Goal: Information Seeking & Learning: Learn about a topic

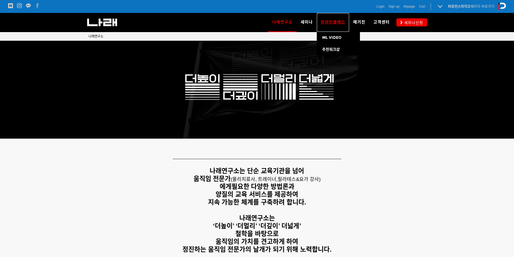
click at [334, 20] on span "온라인클래스" at bounding box center [333, 22] width 24 height 5
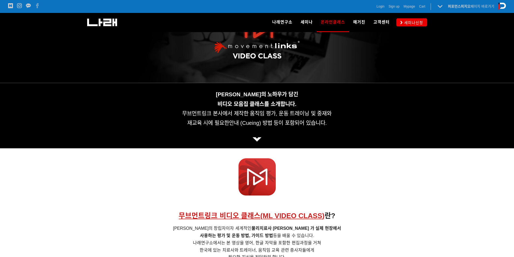
scroll to position [54, 0]
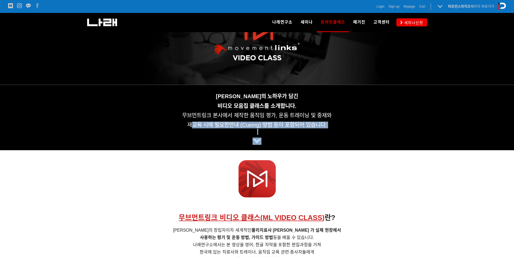
drag, startPoint x: 192, startPoint y: 122, endPoint x: 302, endPoint y: 139, distance: 111.1
click at [302, 139] on div "[PERSON_NAME]의 노하우가 담긴 비디오 모음집 클래스를 소개합니다. 무브먼트링크 본사에서 [DEMOGRAPHIC_DATA] 움직임 평…" at bounding box center [258, 117] width 338 height 55
click at [302, 140] on p at bounding box center [258, 141] width 338 height 7
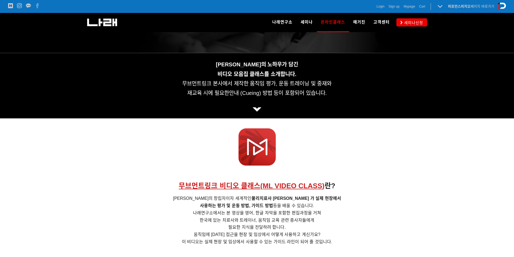
scroll to position [162, 0]
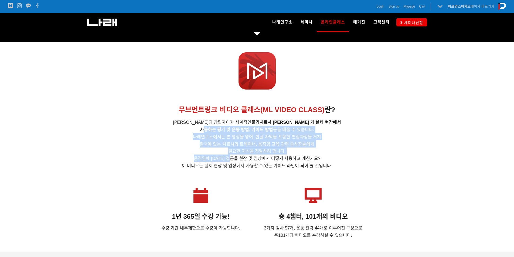
drag, startPoint x: 204, startPoint y: 129, endPoint x: 241, endPoint y: 156, distance: 45.3
click at [241, 156] on h5 "무브먼트 링크의 창립자이자 세계적인 물리치료사 [PERSON_NAME] 가 실제 현장에서 사용하는 평가 및 운동 방법, 가이드 방법 등을 배울…" at bounding box center [258, 144] width 338 height 51
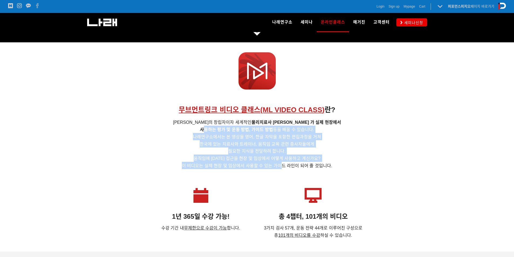
drag, startPoint x: 206, startPoint y: 127, endPoint x: 280, endPoint y: 164, distance: 82.6
click at [280, 164] on h5 "무브먼트 링크의 창립자이자 세계적인 물리치료사 [PERSON_NAME] 가 실제 현장에서 사용하는 평가 및 운동 방법, 가이드 방법 등을 배울…" at bounding box center [258, 144] width 338 height 51
click at [280, 164] on span "이 비디오는 실제 현장 및 임상에서 사용할 수 있는 가이드 라인이 되어 줄 것입니다." at bounding box center [257, 166] width 150 height 5
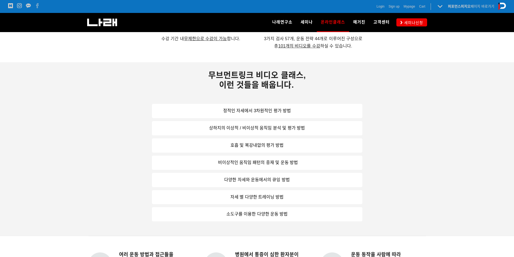
scroll to position [351, 0]
click at [256, 116] on link "정적인 자세에서 3차원적인 평가 방법" at bounding box center [257, 112] width 211 height 14
click at [270, 106] on link "정적인 자세에서 3차원적인 평가 방법" at bounding box center [257, 112] width 211 height 14
click at [260, 132] on link "상하지의 이상적 / 비이상적 움직임 분석 및 평가 방법" at bounding box center [257, 129] width 211 height 14
click at [264, 147] on link "호흡 및 복강내압의 평가 방법" at bounding box center [257, 146] width 211 height 14
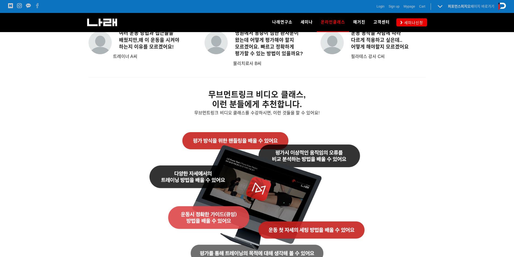
scroll to position [540, 0]
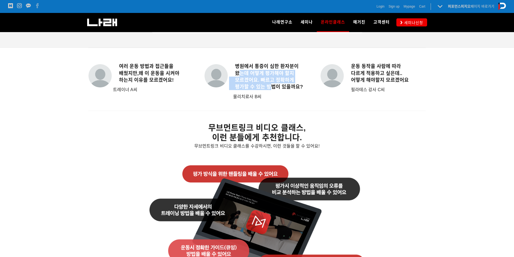
drag, startPoint x: 242, startPoint y: 72, endPoint x: 273, endPoint y: 90, distance: 35.7
click at [273, 90] on h6 "병원에서 통증이 심한 환자분이 왔는데 어떻게 평가해야 할지 모르겠어요. 빠르고 정확하게 평가할 수 있는 방법이 있을까요?" at bounding box center [257, 77] width 105 height 28
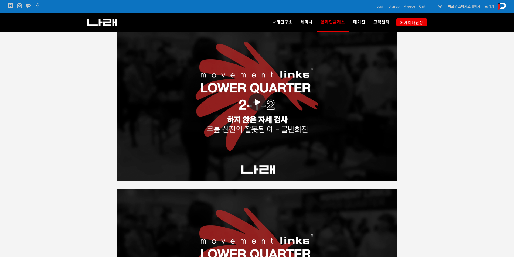
scroll to position [918, 0]
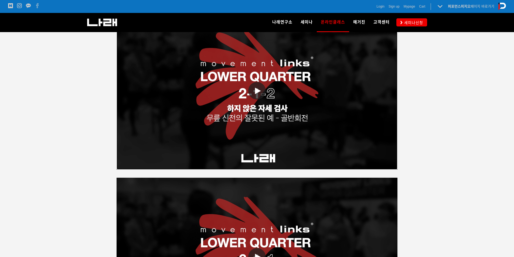
click at [254, 99] on link "동영상 재생" at bounding box center [257, 91] width 281 height 158
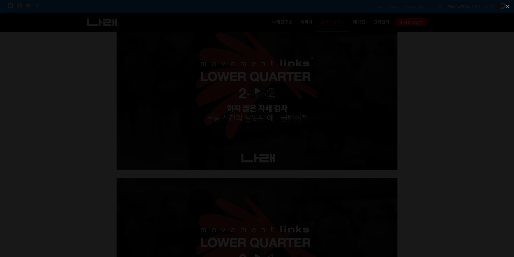
click at [417, 62] on div at bounding box center [257, 128] width 514 height 257
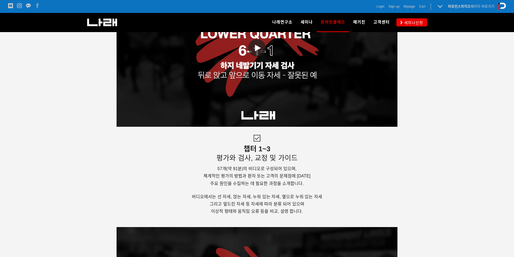
scroll to position [1134, 0]
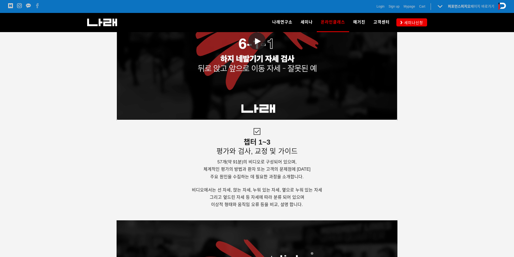
click at [254, 50] on link "동영상 재생" at bounding box center [257, 41] width 281 height 158
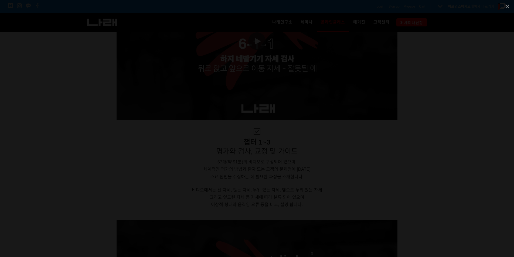
click at [455, 167] on div at bounding box center [257, 128] width 514 height 257
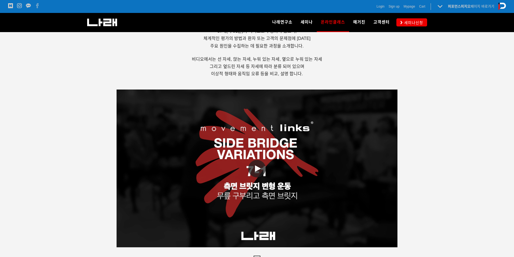
scroll to position [1296, 0]
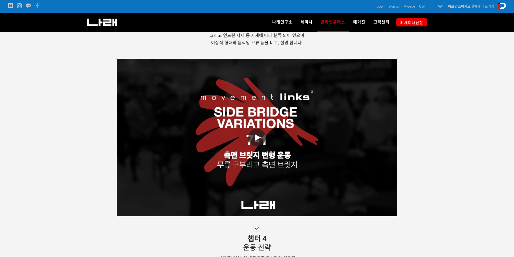
click at [260, 138] on icon at bounding box center [258, 137] width 6 height 6
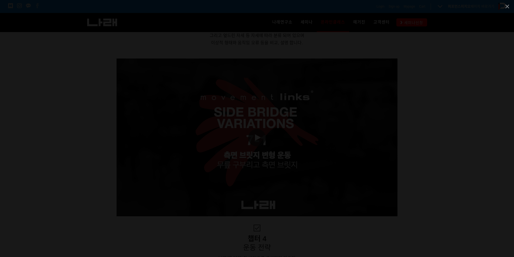
click at [464, 184] on div at bounding box center [257, 128] width 514 height 257
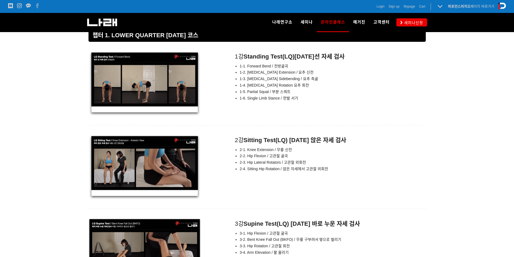
scroll to position [2080, 0]
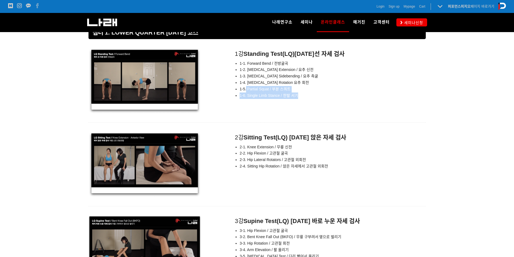
drag, startPoint x: 247, startPoint y: 90, endPoint x: 265, endPoint y: 116, distance: 31.0
click at [265, 116] on body "알림 뒤로 알림 설정 뒤로 더보기 게시물 알림 내 글 반응 내가 작성한 게시물이나 댓글에 다른 사람이 댓글이나 답글을 작성하면 알려줍니다. 공…" at bounding box center [257, 136] width 514 height 4433
click at [265, 116] on div at bounding box center [258, 118] width 338 height 9
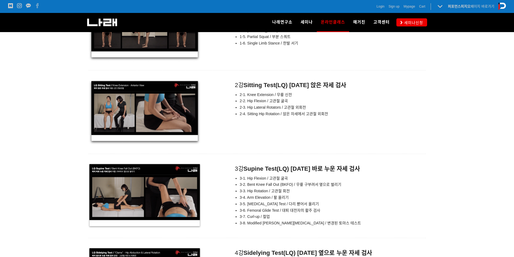
scroll to position [2134, 0]
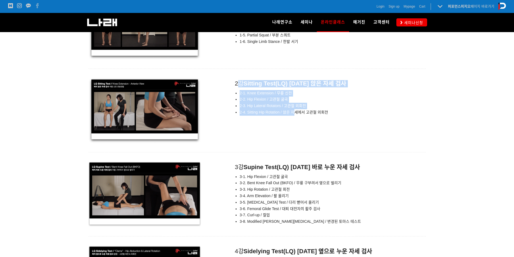
drag, startPoint x: 237, startPoint y: 81, endPoint x: 295, endPoint y: 122, distance: 70.7
click at [295, 122] on div "2강 Sitting Test(LQ) [DATE] 앉은 자세 검사 2-1. Knee Extension / 무릎 신전 2-2. Hip Flexio…" at bounding box center [258, 111] width 338 height 66
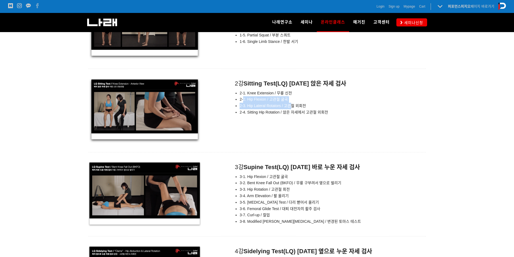
drag, startPoint x: 243, startPoint y: 100, endPoint x: 292, endPoint y: 108, distance: 49.7
click at [292, 108] on ul "2-1. Knee Extension / 무릎 [DEMOGRAPHIC_DATA] 2-2. Hip Flexion / 고관절 굴곡 2-3. Hip …" at bounding box center [327, 103] width 197 height 26
click at [292, 108] on li "2-3. Hip Lateral Rotators / 고관절 외회전" at bounding box center [333, 106] width 186 height 6
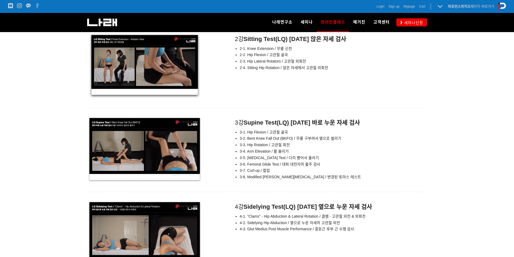
scroll to position [2188, 0]
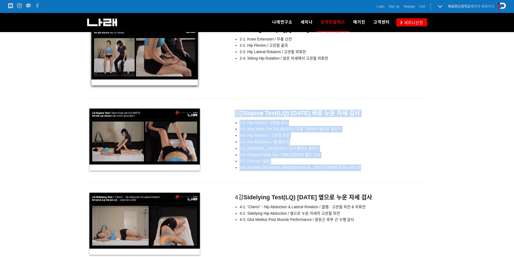
drag, startPoint x: 236, startPoint y: 110, endPoint x: 308, endPoint y: 174, distance: 96.0
click at [308, 174] on body "알림 뒤로 알림 설정 뒤로 더보기 게시물 알림 내 글 반응 내가 작성한 게시물이나 댓글에 다른 사람이 댓글이나 답글을 작성하면 알려줍니다. 공…" at bounding box center [257, 28] width 514 height 4433
click at [308, 174] on div at bounding box center [258, 178] width 338 height 9
drag, startPoint x: 238, startPoint y: 130, endPoint x: 286, endPoint y: 187, distance: 73.8
click at [286, 187] on body "알림 뒤로 알림 설정 뒤로 더보기 게시물 알림 내 글 반응 내가 작성한 게시물이나 댓글에 다른 사람이 댓글이나 답글을 작성하면 알려줍니다. 공…" at bounding box center [257, 28] width 514 height 4433
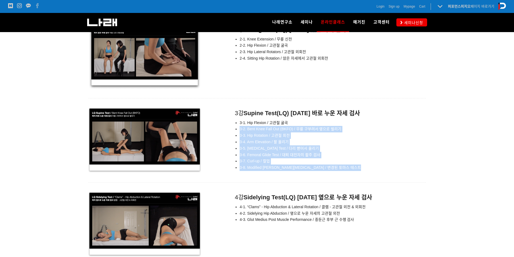
click at [286, 187] on div at bounding box center [258, 187] width 338 height 9
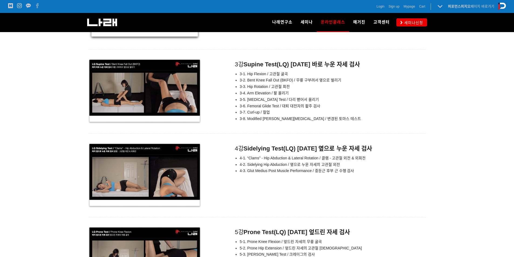
scroll to position [2242, 0]
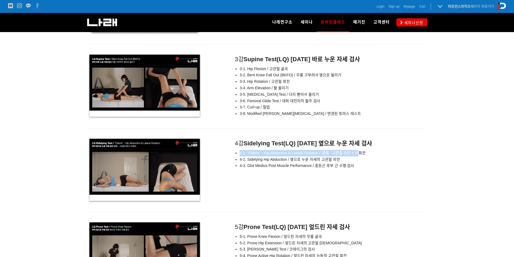
drag, startPoint x: 239, startPoint y: 154, endPoint x: 359, endPoint y: 155, distance: 119.9
click at [358, 156] on ul "4-1. “Clams” - Hip Abduction & Lateral Rotation / 클램 - 고관절 외전 & 외회전 4-2. Sidely…" at bounding box center [327, 159] width 197 height 19
click at [359, 155] on li "4-1. “Clams” - Hip Abduction & Lateral Rotation / 클램 - 고관절 외전 & 외회전" at bounding box center [333, 153] width 186 height 6
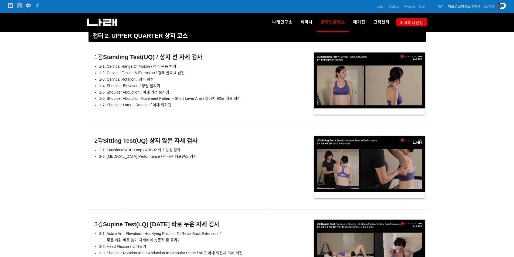
scroll to position [2593, 0]
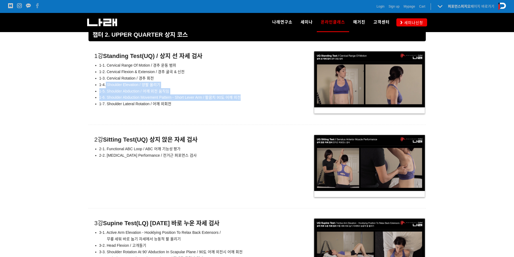
drag, startPoint x: 106, startPoint y: 86, endPoint x: 243, endPoint y: 98, distance: 137.0
click at [243, 98] on ul "1-1. Cervical Range Of Motion / 경추 운동 범위 1-2. Cervical Flexion & Extension / 경추…" at bounding box center [187, 84] width 197 height 45
click at [243, 98] on li "1-6. Shoulder Abduction Movement Pattern - Short Lever Arm / 팔꿈치 90도 어깨 외전" at bounding box center [192, 98] width 186 height 6
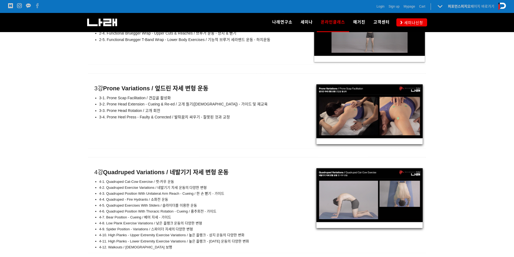
scroll to position [3160, 0]
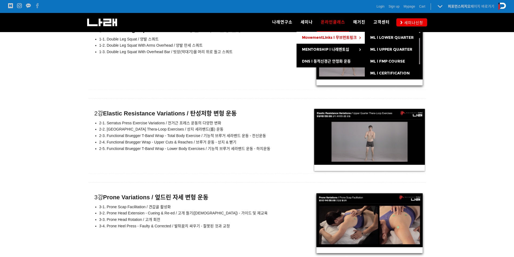
click at [309, 35] on link "MovementLinks l 무브먼트링크" at bounding box center [331, 38] width 68 height 12
